Goal: Task Accomplishment & Management: Use online tool/utility

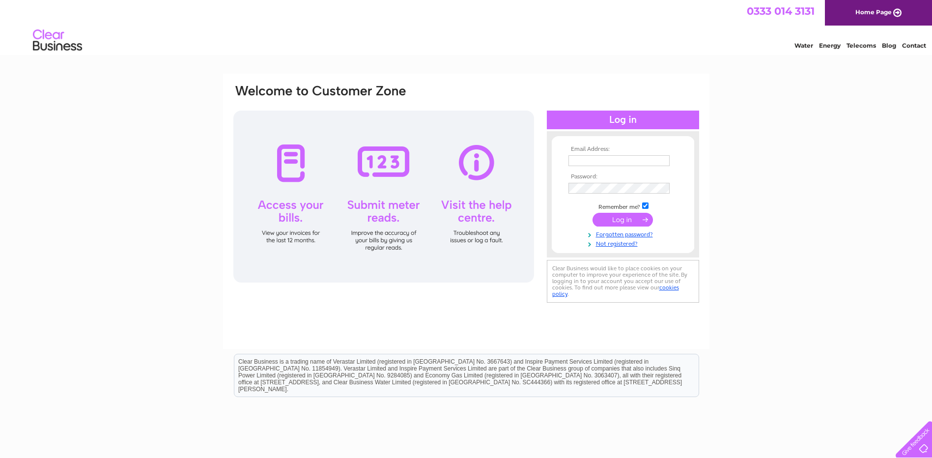
type input "[EMAIL_ADDRESS][DOMAIN_NAME]"
click at [628, 220] on input "submit" at bounding box center [623, 220] width 60 height 14
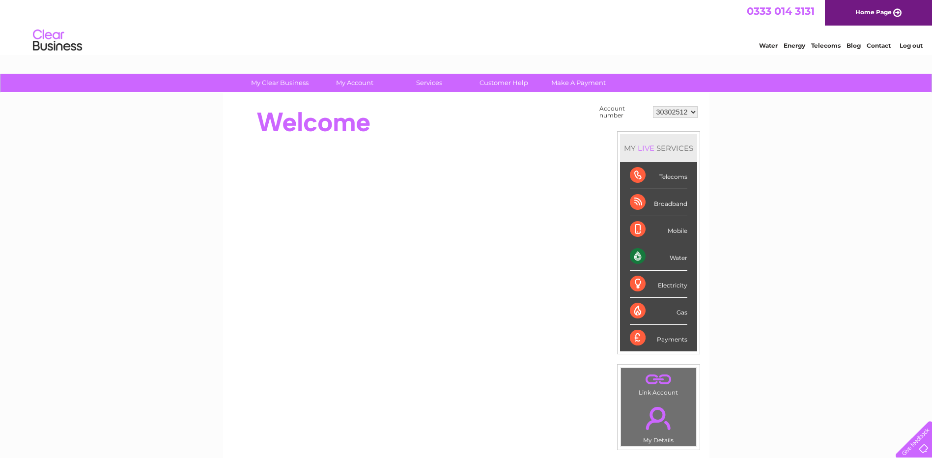
click at [674, 254] on div "Water" at bounding box center [658, 256] width 57 height 27
click at [640, 256] on div "Water" at bounding box center [658, 256] width 57 height 27
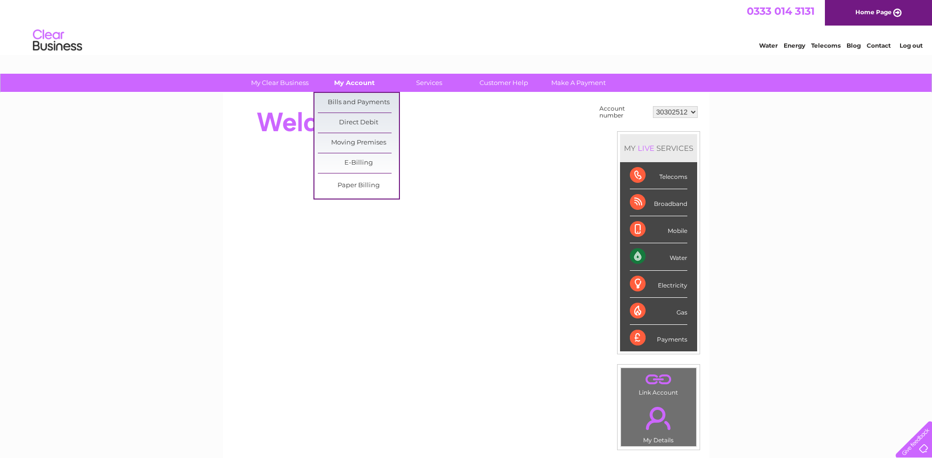
click at [348, 83] on link "My Account" at bounding box center [354, 83] width 81 height 18
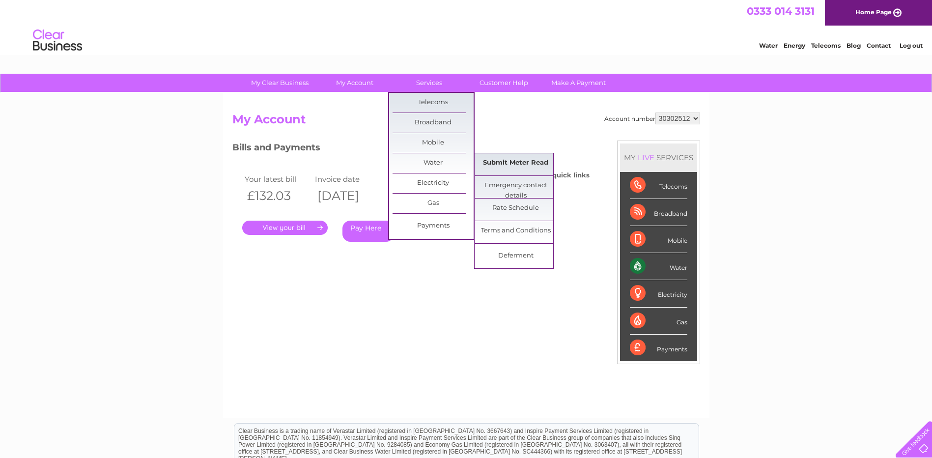
click at [516, 167] on link "Submit Meter Read" at bounding box center [515, 163] width 81 height 20
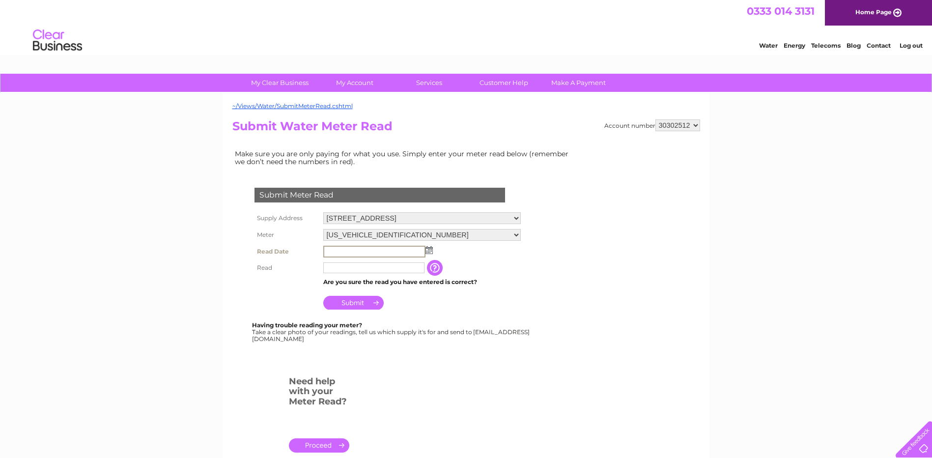
click at [351, 251] on input "text" at bounding box center [374, 252] width 102 height 12
click at [427, 254] on img at bounding box center [428, 250] width 7 height 8
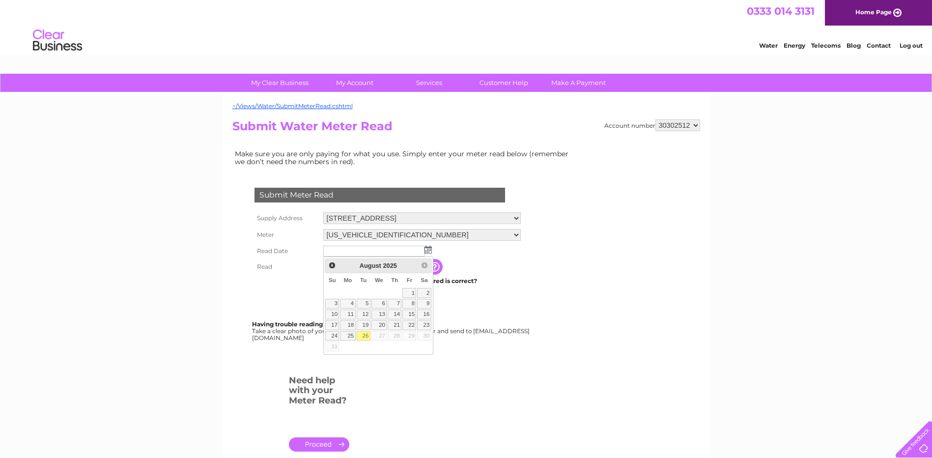
click at [364, 336] on link "26" at bounding box center [364, 336] width 14 height 10
type input "2025/08/26"
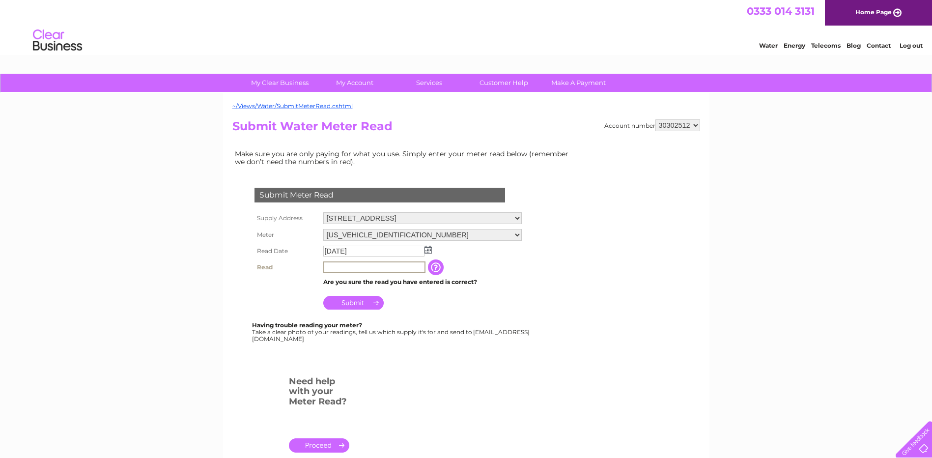
click at [355, 272] on input "text" at bounding box center [374, 267] width 102 height 12
type input "0585"
click at [347, 303] on input "Submit" at bounding box center [353, 303] width 60 height 14
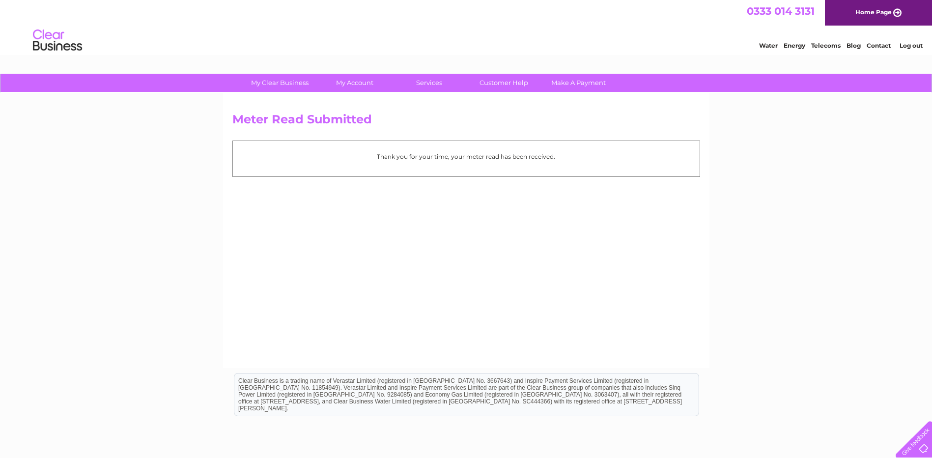
click at [21, 155] on div "My Clear Business Login Details My Details My Preferences Link Account My Accou…" at bounding box center [466, 305] width 932 height 462
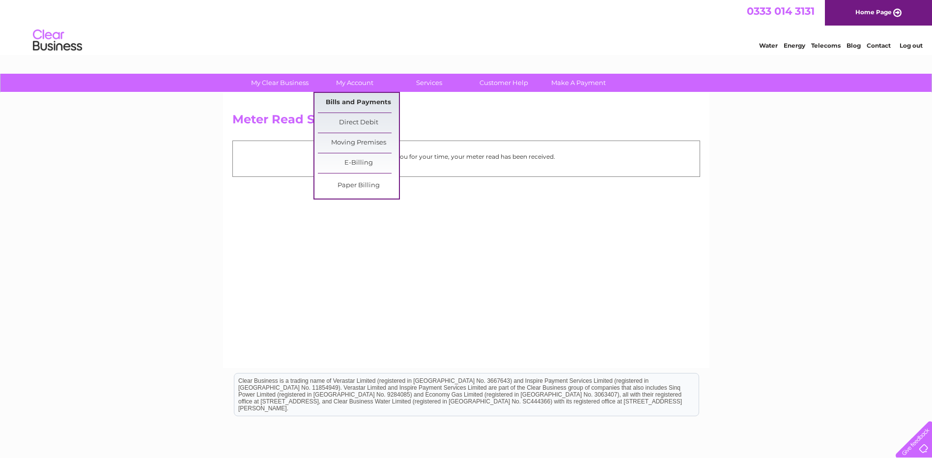
click at [362, 98] on link "Bills and Payments" at bounding box center [358, 103] width 81 height 20
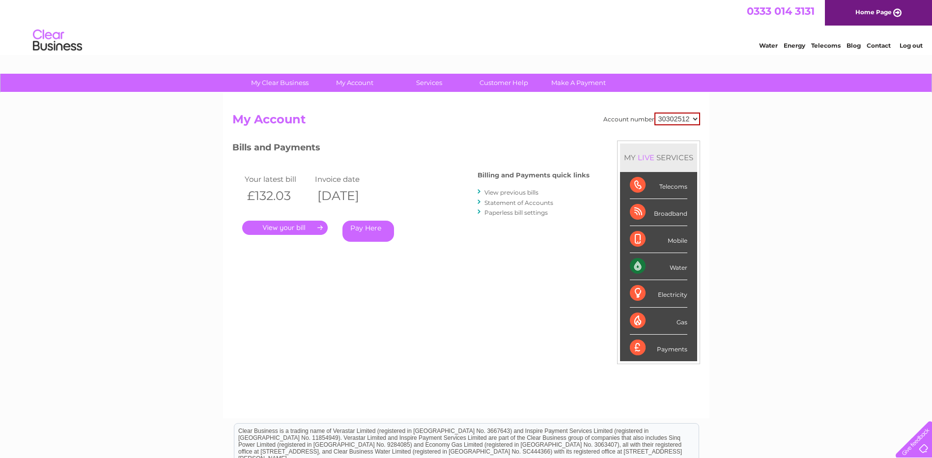
click at [298, 226] on link "." at bounding box center [285, 228] width 86 height 14
